Goal: Register for event/course

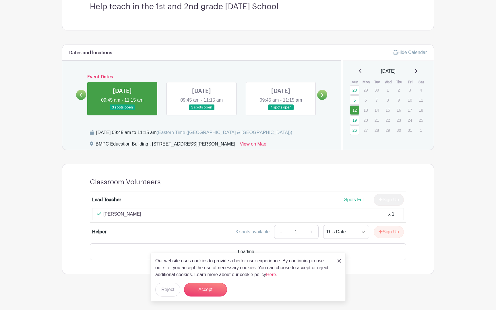
scroll to position [155, 0]
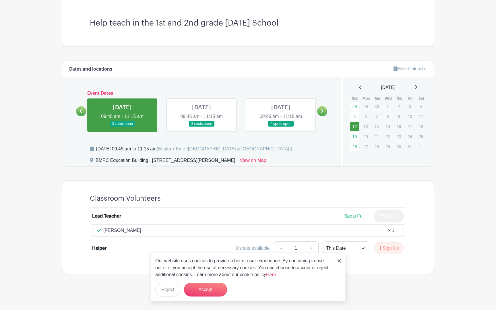
click at [281, 127] on link at bounding box center [281, 127] width 0 height 0
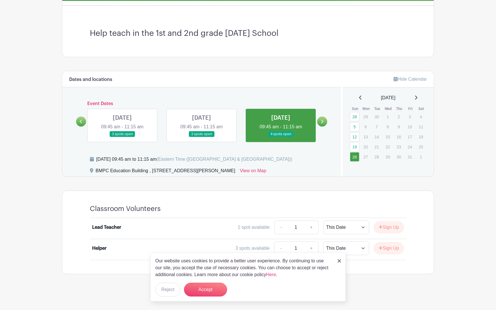
scroll to position [145, 0]
click at [309, 249] on link "+" at bounding box center [311, 248] width 14 height 14
click at [274, 246] on link "-" at bounding box center [280, 248] width 13 height 14
type input "1"
click at [201, 292] on button "Accept" at bounding box center [205, 290] width 43 height 14
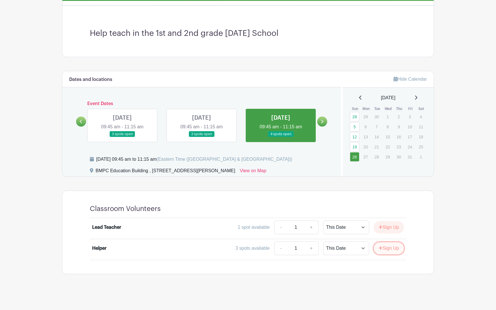
click at [392, 247] on button "Sign Up" at bounding box center [388, 248] width 30 height 12
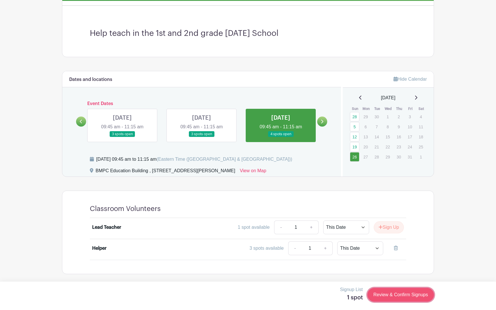
click at [395, 296] on link "Review & Confirm Signups" at bounding box center [400, 295] width 67 height 14
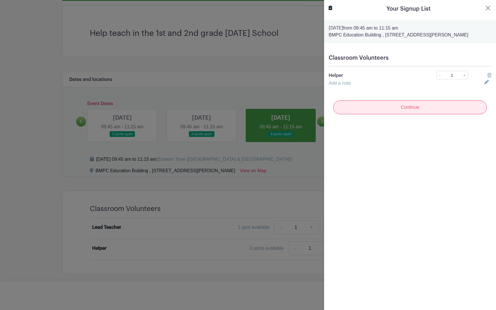
click at [372, 107] on input "Continue" at bounding box center [409, 107] width 153 height 14
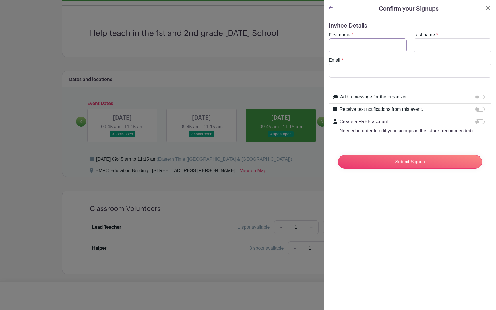
click at [351, 41] on input "First name" at bounding box center [367, 45] width 78 height 14
type input "[PERSON_NAME]"
type input "[PERSON_NAME][EMAIL_ADDRESS][PERSON_NAME][DOMAIN_NAME]"
click at [341, 44] on input "[PERSON_NAME]" at bounding box center [367, 45] width 78 height 14
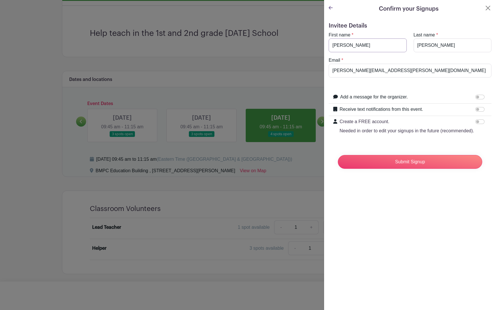
click at [341, 44] on input "[PERSON_NAME]" at bounding box center [367, 45] width 78 height 14
type input "[PERSON_NAME]"
click at [337, 85] on form "Invitee Details First name * [PERSON_NAME] Last name * [PERSON_NAME] Email * [P…" at bounding box center [409, 97] width 163 height 151
click at [420, 162] on input "Submit Signup" at bounding box center [410, 162] width 144 height 14
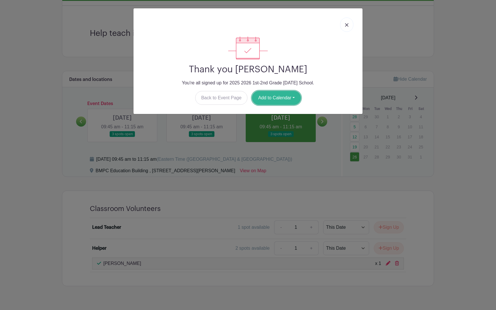
click at [279, 100] on button "Add to Calendar" at bounding box center [276, 98] width 49 height 14
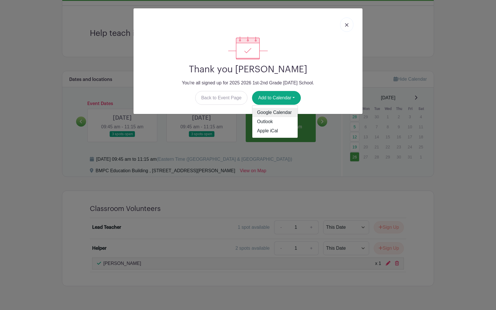
click at [275, 110] on link "Google Calendar" at bounding box center [274, 112] width 45 height 9
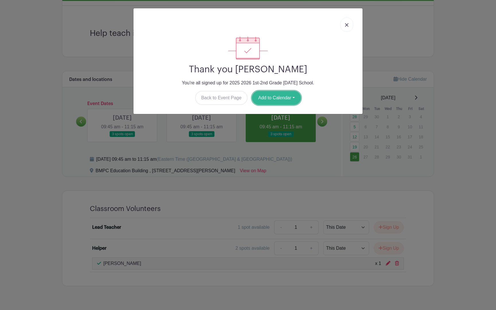
click at [289, 99] on button "Add to Calendar" at bounding box center [276, 98] width 49 height 14
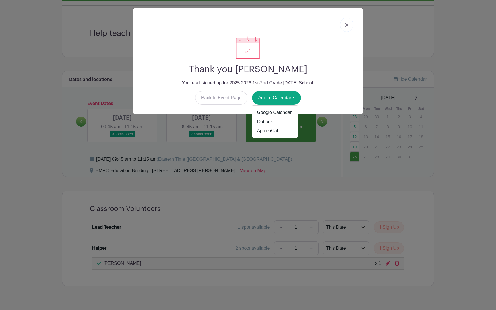
click at [348, 24] on link at bounding box center [346, 24] width 13 height 14
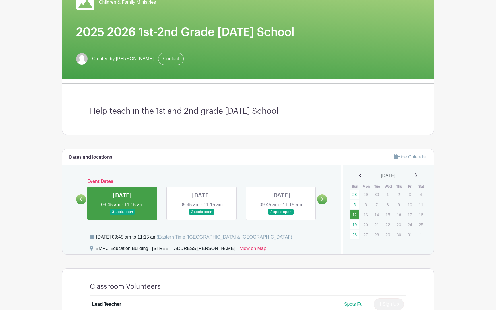
scroll to position [84, 0]
